Goal: Task Accomplishment & Management: Use online tool/utility

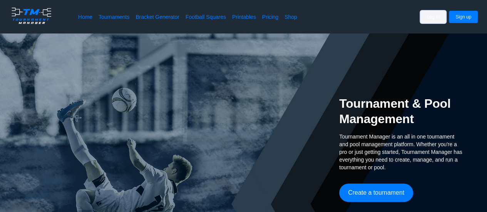
click at [438, 14] on button "Log in" at bounding box center [433, 17] width 26 height 12
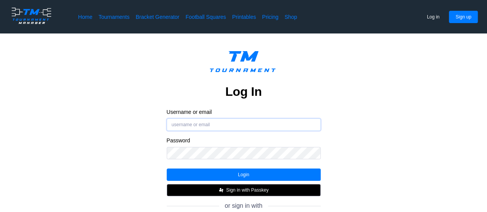
type input "[EMAIL_ADDRESS][DOMAIN_NAME]"
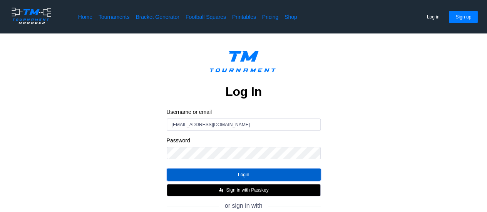
click at [239, 176] on button "Login" at bounding box center [244, 175] width 154 height 12
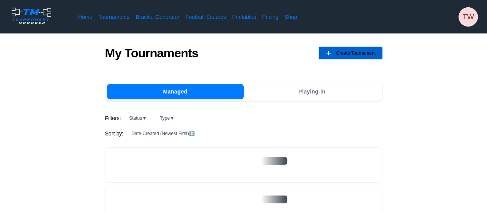
click at [361, 52] on span "Create Tournament" at bounding box center [356, 53] width 40 height 12
